Goal: Task Accomplishment & Management: Manage account settings

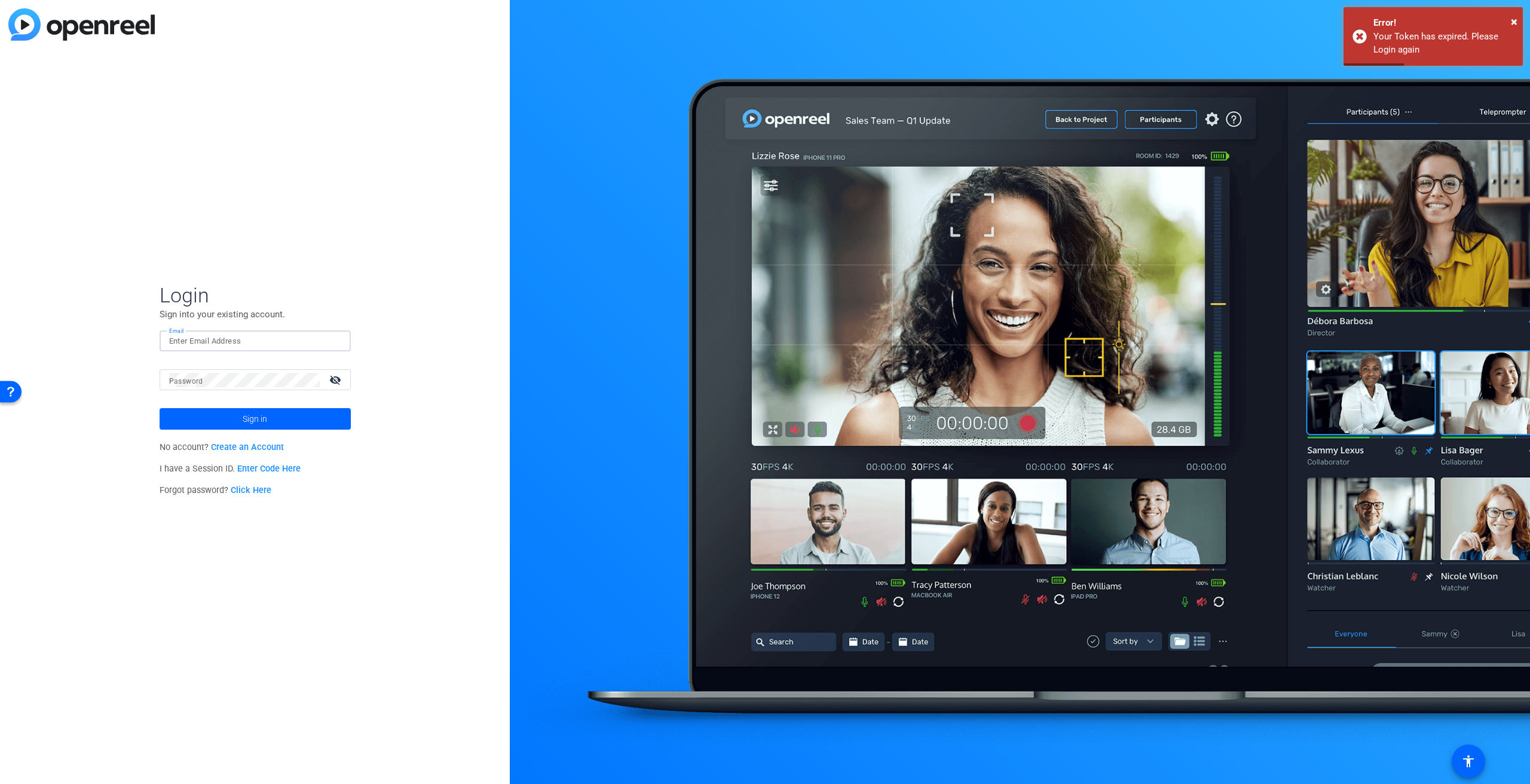
type input "[PERSON_NAME][DOMAIN_NAME][EMAIL_ADDRESS][PERSON_NAME][DOMAIN_NAME]"
click at [267, 417] on span at bounding box center [255, 419] width 192 height 29
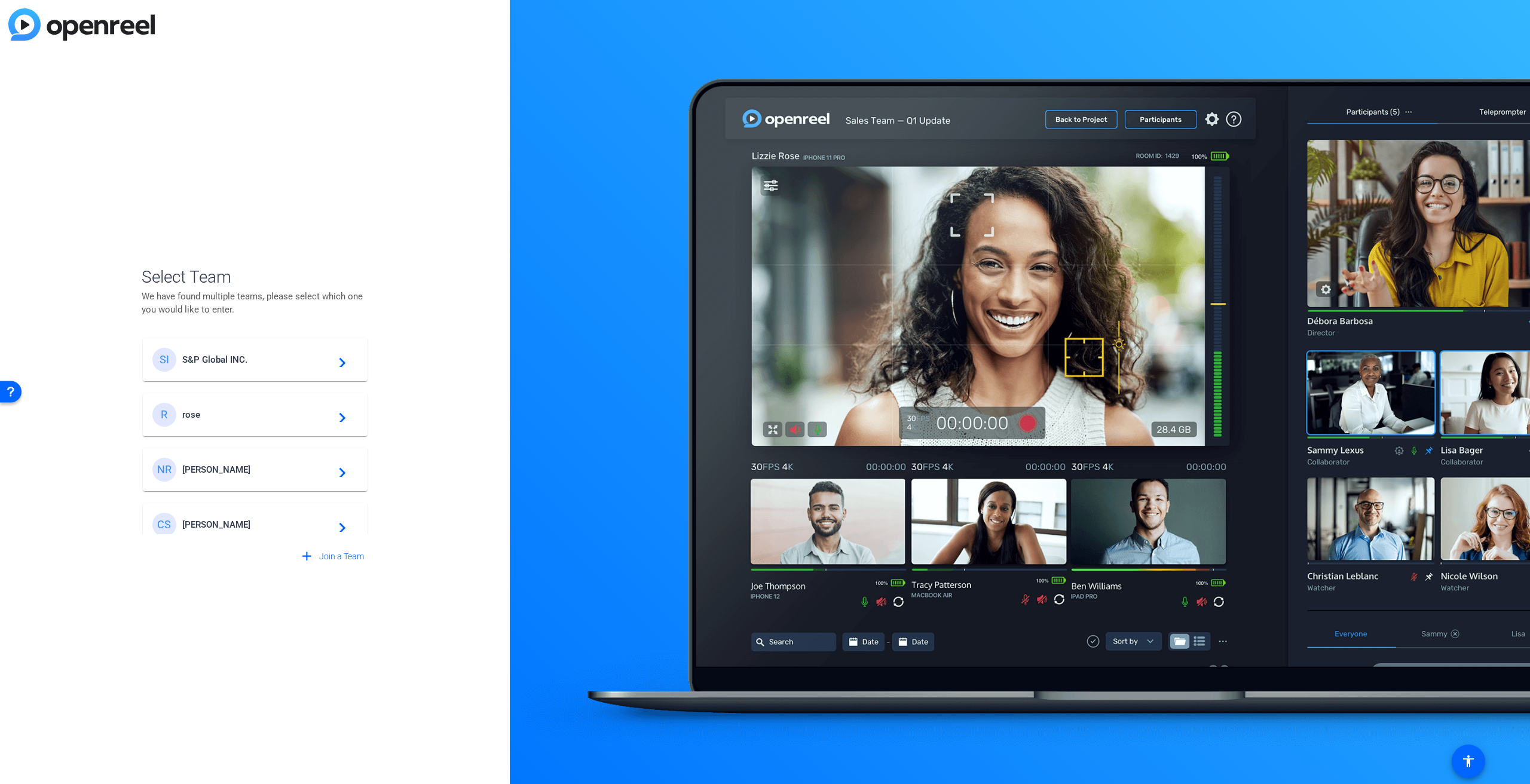
click at [231, 363] on span "S&P Global INC." at bounding box center [257, 359] width 150 height 11
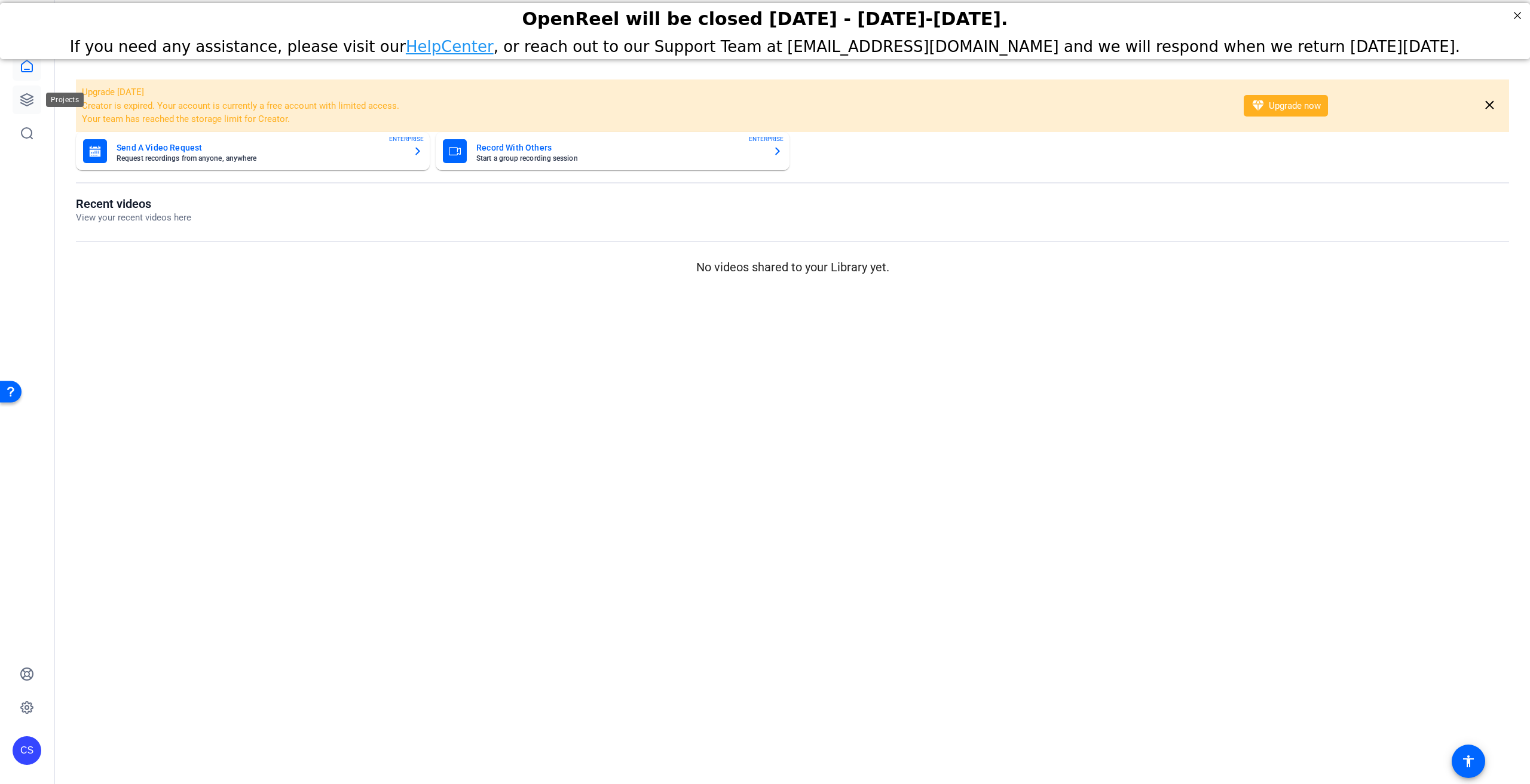
click at [28, 95] on icon at bounding box center [27, 100] width 14 height 14
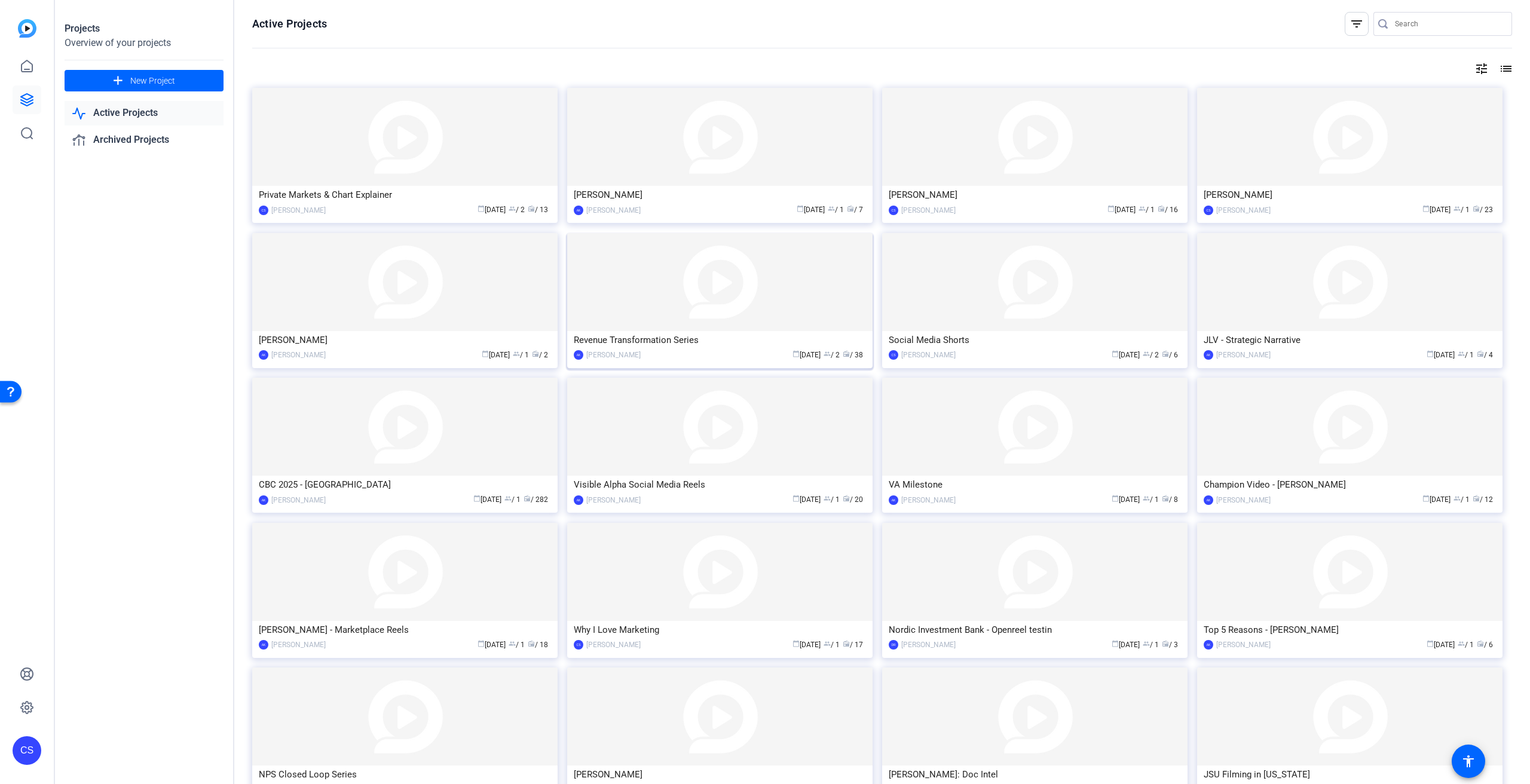
click at [692, 291] on img at bounding box center [720, 282] width 306 height 98
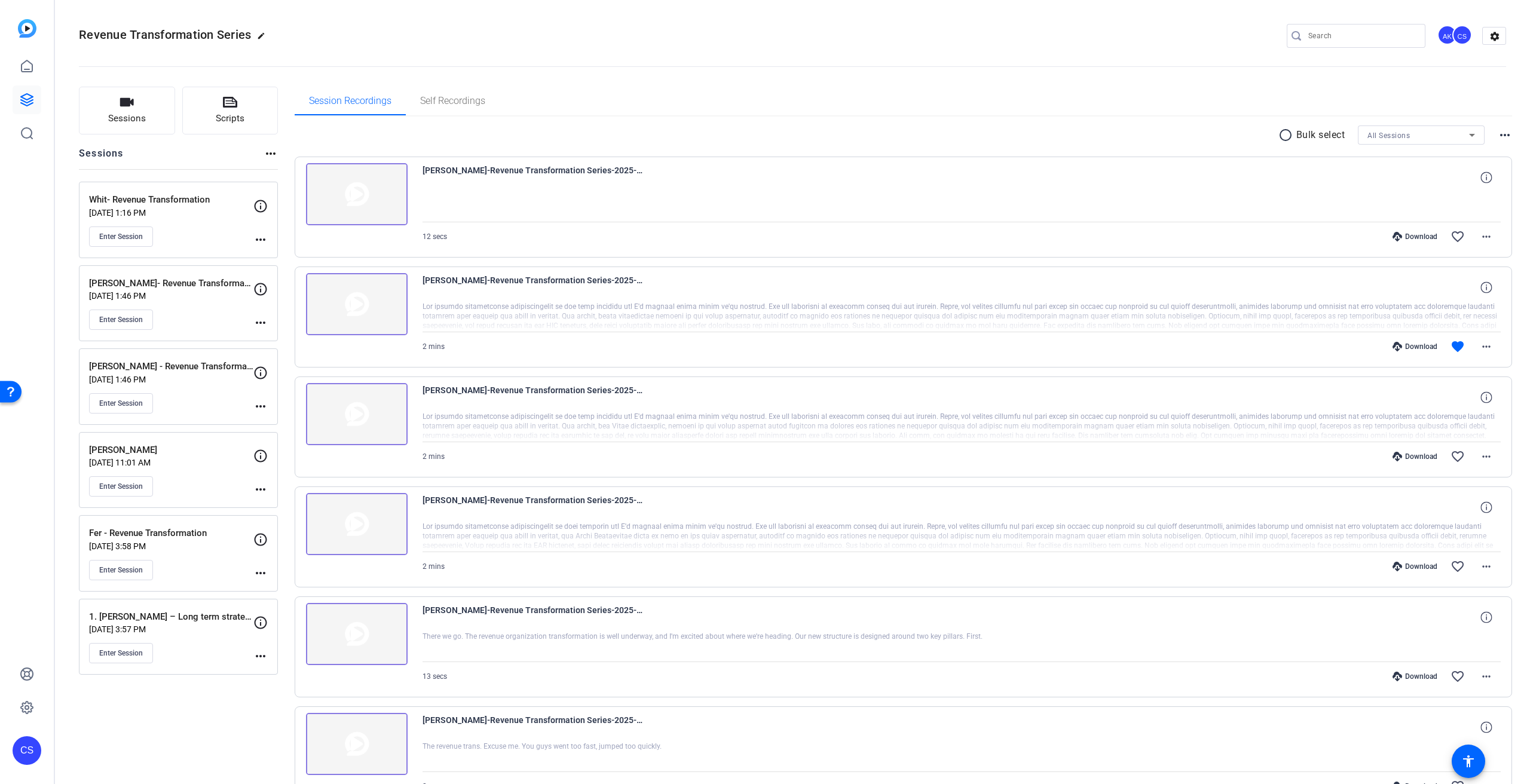
click at [645, 51] on openreel-divider-bar at bounding box center [792, 63] width 1427 height 36
click at [1117, 98] on div "Session Recordings Self Recordings" at bounding box center [903, 101] width 1218 height 29
